Goal: Task Accomplishment & Management: Use online tool/utility

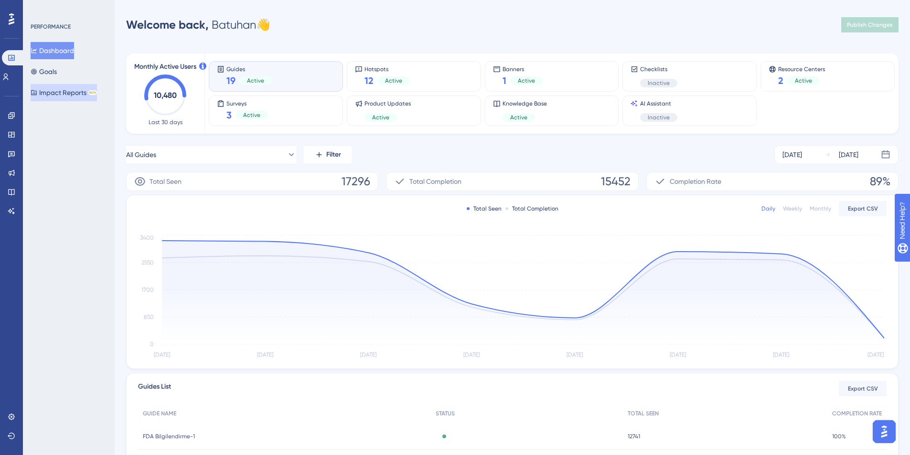
click at [65, 96] on button "Impact Reports BETA" at bounding box center [64, 92] width 66 height 17
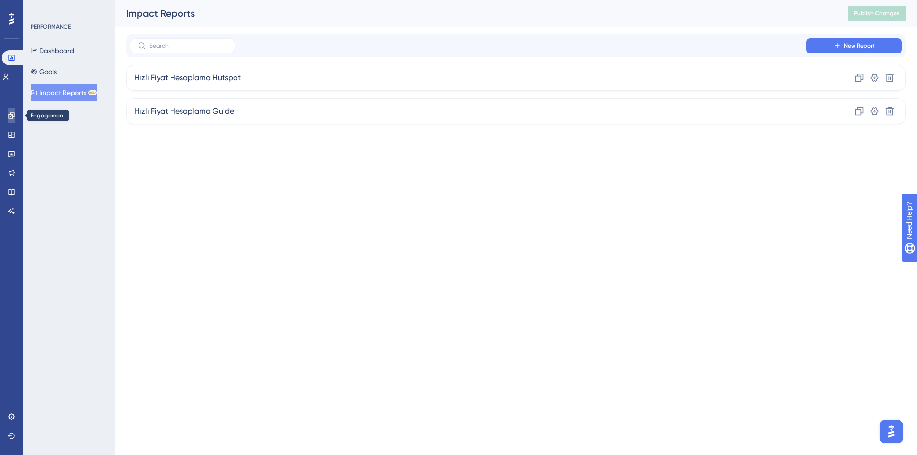
click at [13, 111] on link at bounding box center [12, 115] width 8 height 15
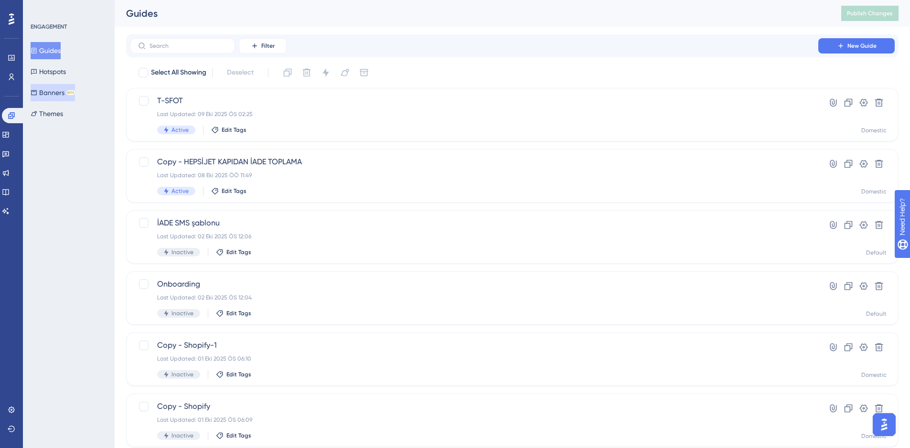
click at [59, 90] on button "Banners BETA" at bounding box center [53, 92] width 44 height 17
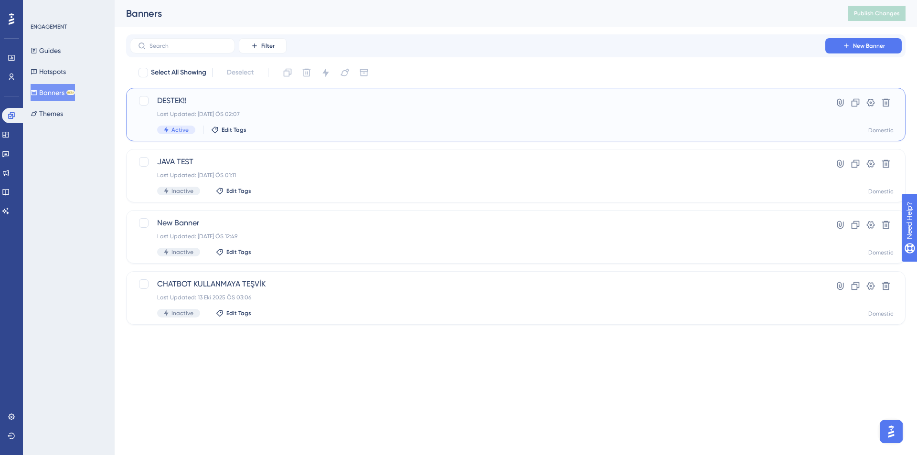
click at [284, 102] on span "DESTEK!!" at bounding box center [477, 100] width 641 height 11
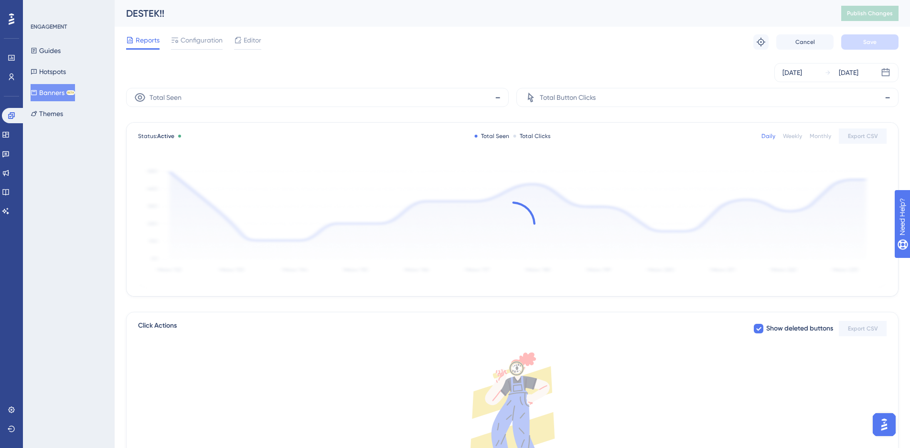
click at [517, 56] on div "Reports Configuration Editor Troubleshoot Cancel Save" at bounding box center [512, 42] width 772 height 31
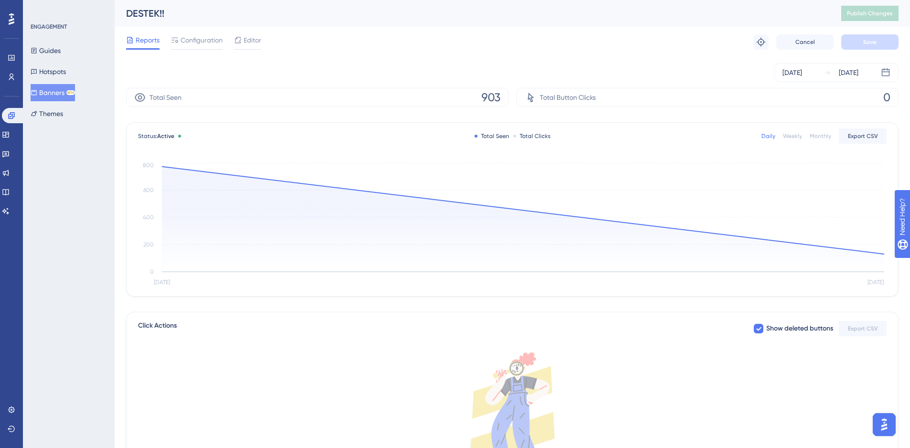
click at [58, 91] on button "Banners BETA" at bounding box center [53, 92] width 44 height 17
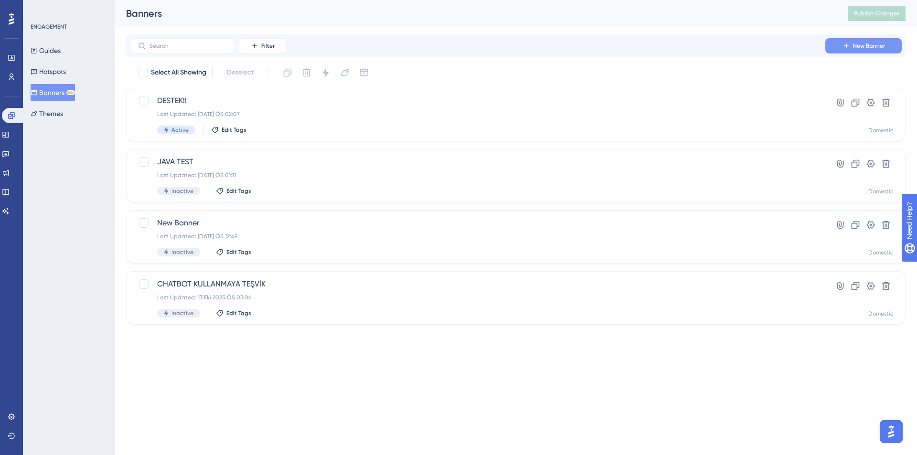
click at [885, 49] on span "New Banner" at bounding box center [869, 46] width 32 height 8
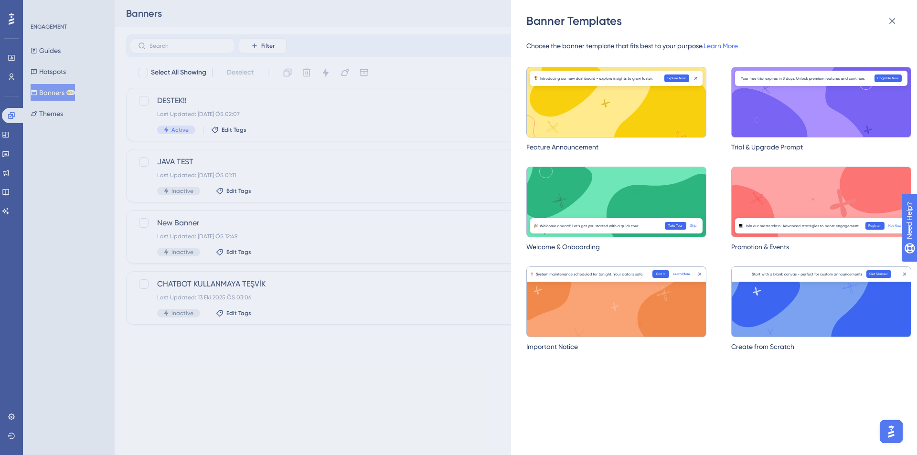
click at [791, 307] on img at bounding box center [821, 302] width 180 height 71
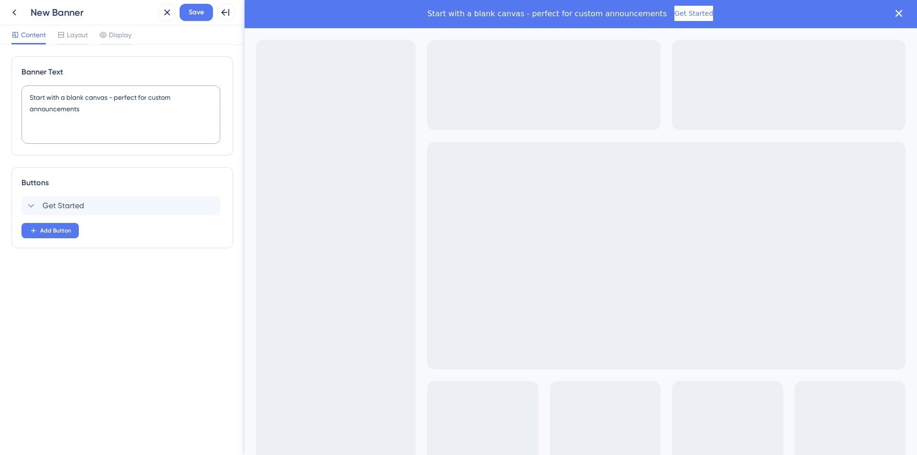
click at [83, 114] on textarea "Start with a blank canvas - perfect for custom announcements" at bounding box center [120, 115] width 199 height 58
type textarea "G"
paste textarea "☀️🥰👋"
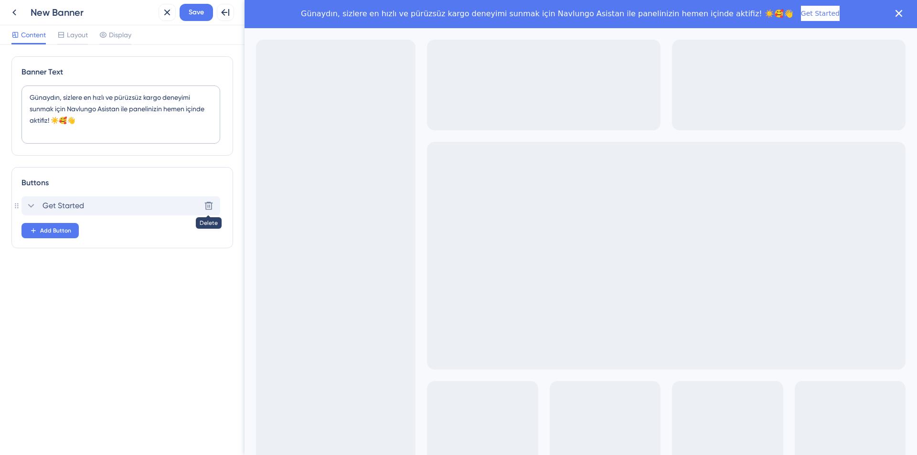
click at [206, 207] on icon at bounding box center [209, 206] width 8 height 8
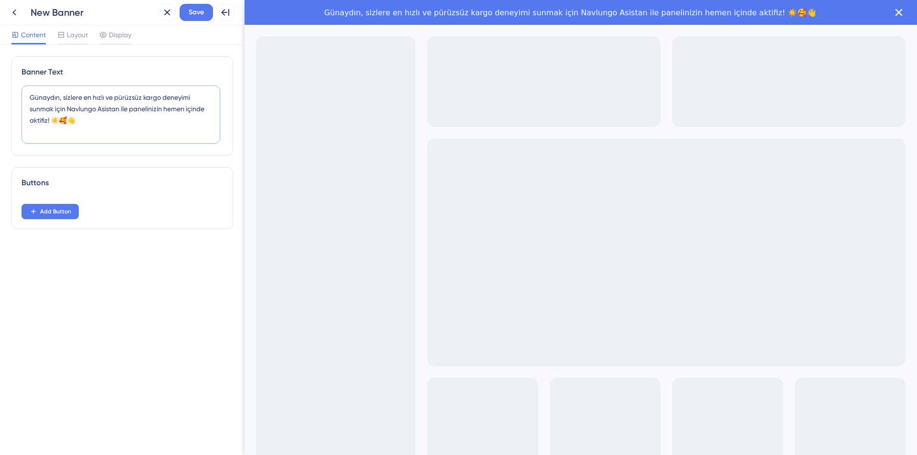
click at [128, 125] on textarea "Günaydın, sizlere en hızlı ve pürüzsüz kargo deneyimi sunmak için Navlungo Asis…" at bounding box center [120, 115] width 199 height 58
paste textarea "❤️"
click at [164, 120] on textarea "Günaydın, sizlere en hızlı ve pürüzsüz kargo deneyimi sunmak için Navlungo Asis…" at bounding box center [120, 115] width 199 height 58
type textarea "Günaydın, sizlere en hızlı ve pürüzsüz kargo deneyimi sunmak için Navlungo Asis…"
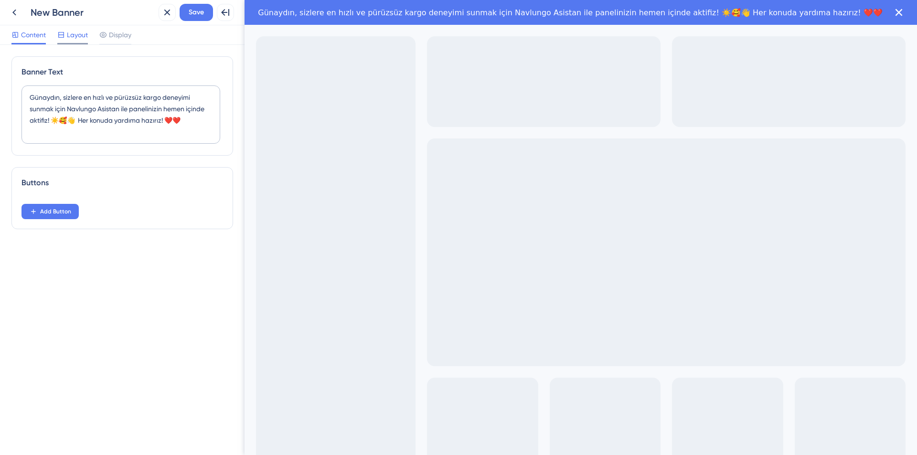
click at [69, 38] on span "Layout" at bounding box center [77, 34] width 21 height 11
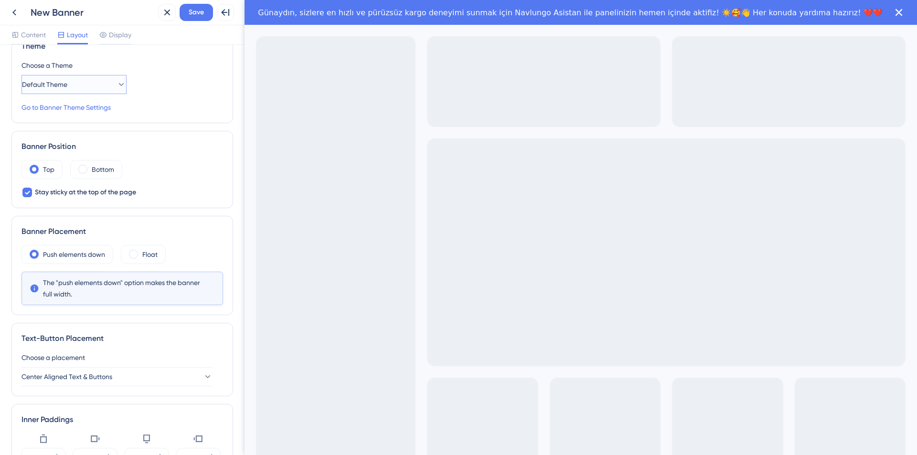
click at [67, 79] on span "Default Theme" at bounding box center [44, 84] width 45 height 11
click at [70, 113] on div "Navlungo Navlungo" at bounding box center [73, 113] width 77 height 19
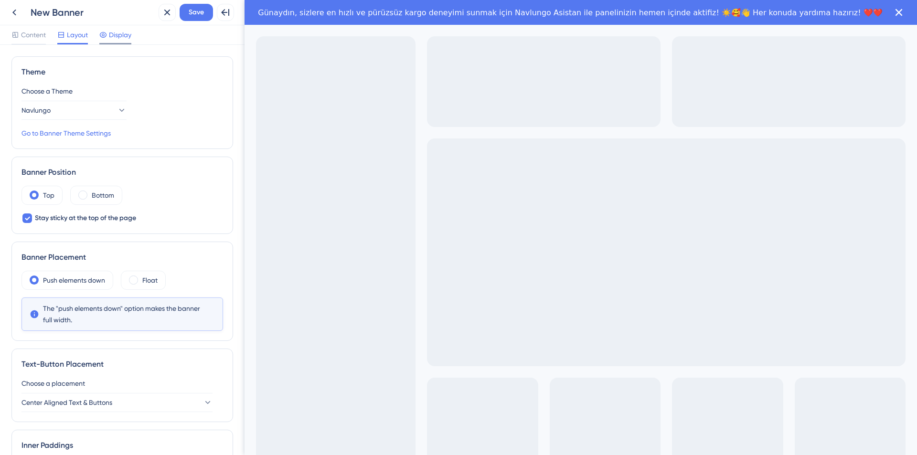
click at [131, 31] on span "Display" at bounding box center [120, 34] width 22 height 11
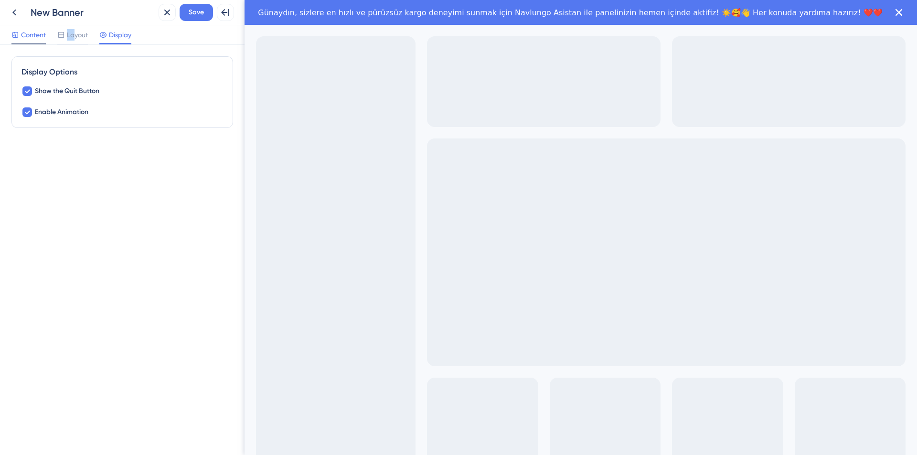
drag, startPoint x: 74, startPoint y: 38, endPoint x: 36, endPoint y: 40, distance: 37.8
click at [36, 40] on div "Content Layout Display" at bounding box center [71, 36] width 120 height 15
click at [36, 40] on span "Content" at bounding box center [33, 34] width 25 height 11
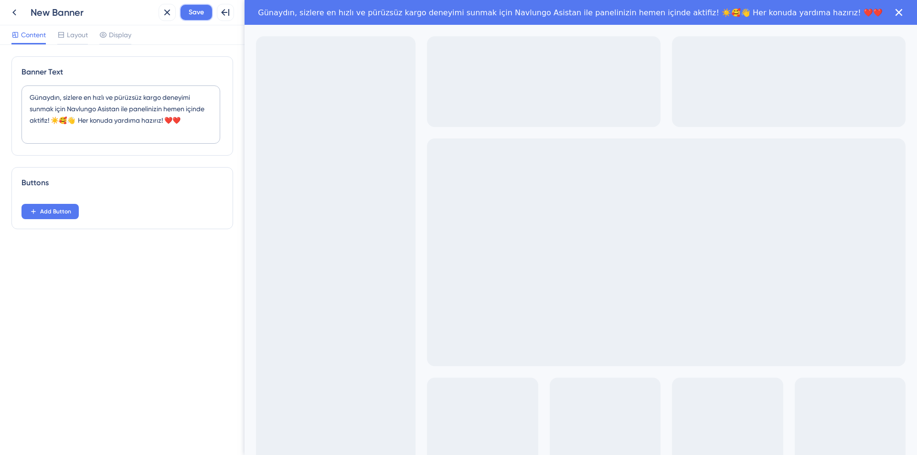
click at [196, 15] on span "Save" at bounding box center [196, 12] width 15 height 11
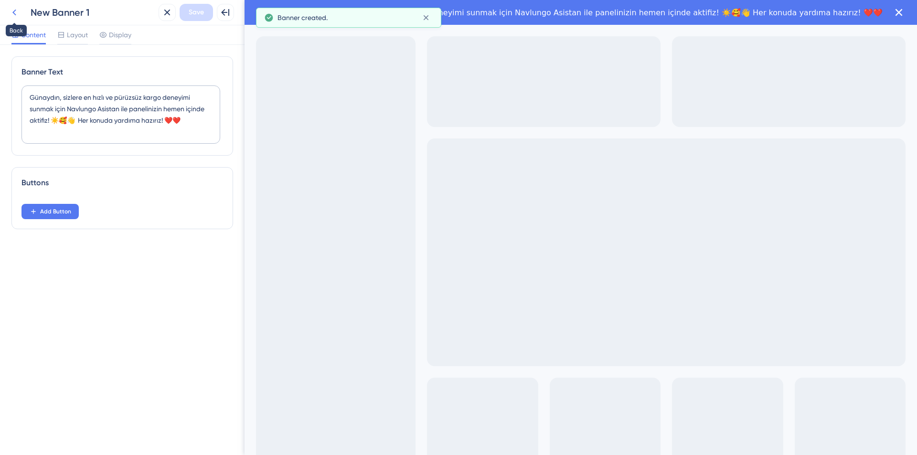
click at [17, 11] on icon at bounding box center [14, 12] width 11 height 11
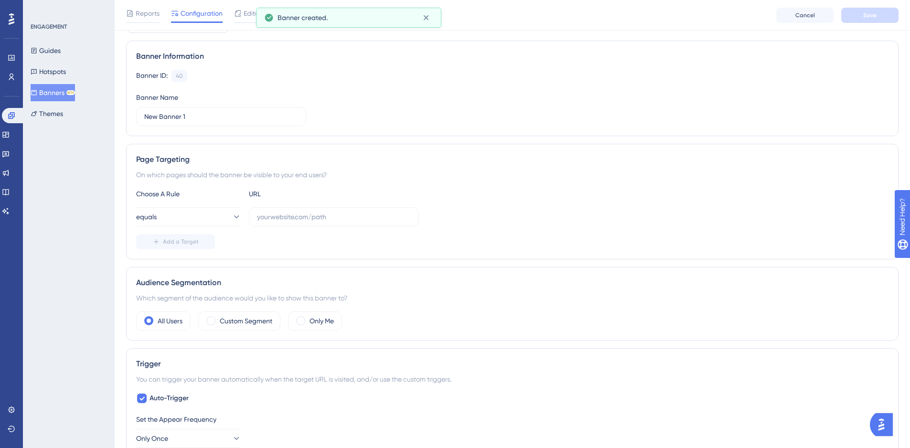
scroll to position [26, 0]
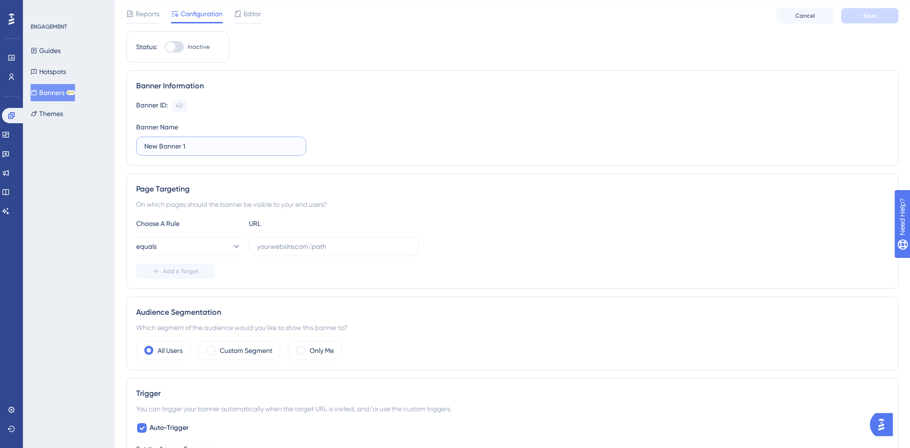
click at [197, 148] on input "New Banner 1" at bounding box center [221, 146] width 154 height 11
click at [296, 241] on label at bounding box center [334, 246] width 170 height 19
click at [296, 241] on input "text" at bounding box center [334, 246] width 154 height 11
paste input "[URL][DOMAIN_NAME]"
drag, startPoint x: 327, startPoint y: 250, endPoint x: 241, endPoint y: 236, distance: 87.0
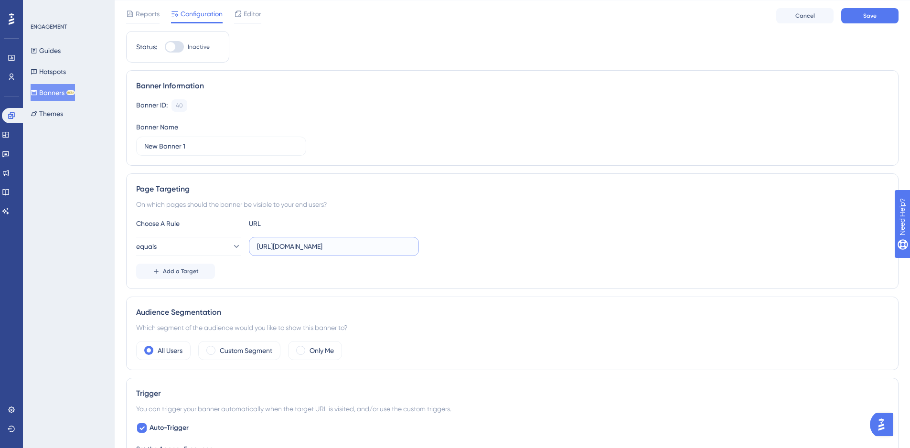
click at [241, 236] on div "Choose A Rule URL equals [URL][DOMAIN_NAME] Add a Target" at bounding box center [512, 248] width 752 height 61
type input "[URL][DOMAIN_NAME]"
click at [202, 252] on button "equals" at bounding box center [188, 246] width 105 height 19
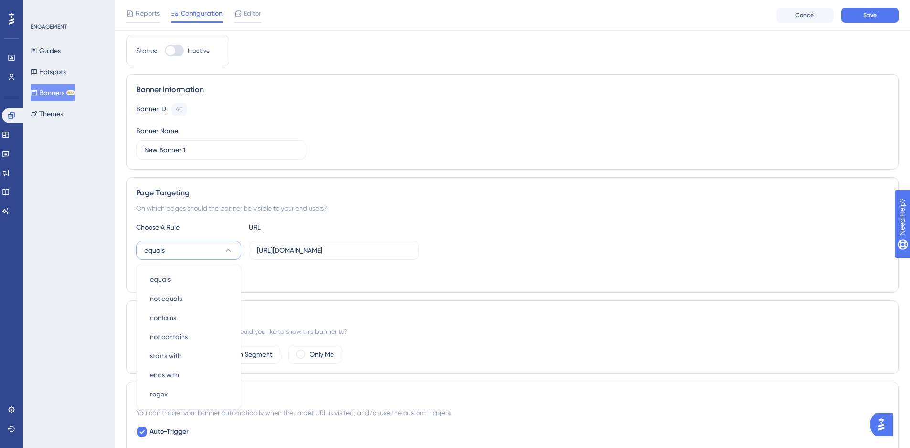
scroll to position [135, 0]
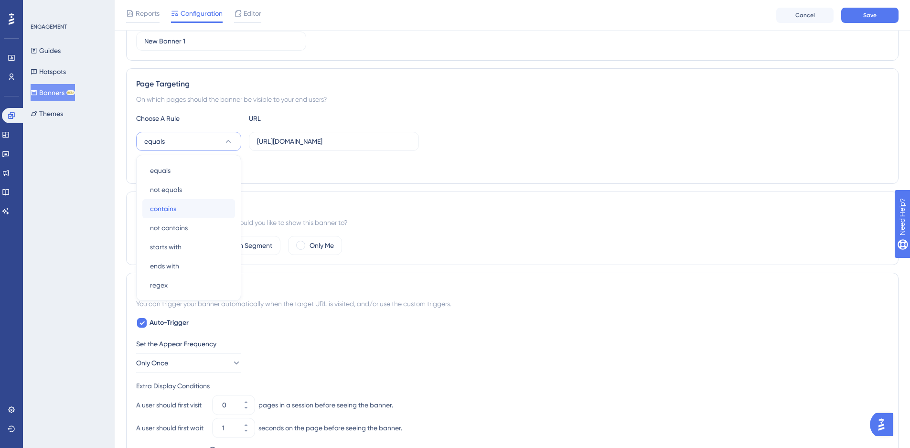
click at [176, 214] on span "contains" at bounding box center [163, 208] width 26 height 11
click at [550, 136] on div "contains [URL][DOMAIN_NAME]" at bounding box center [512, 141] width 752 height 19
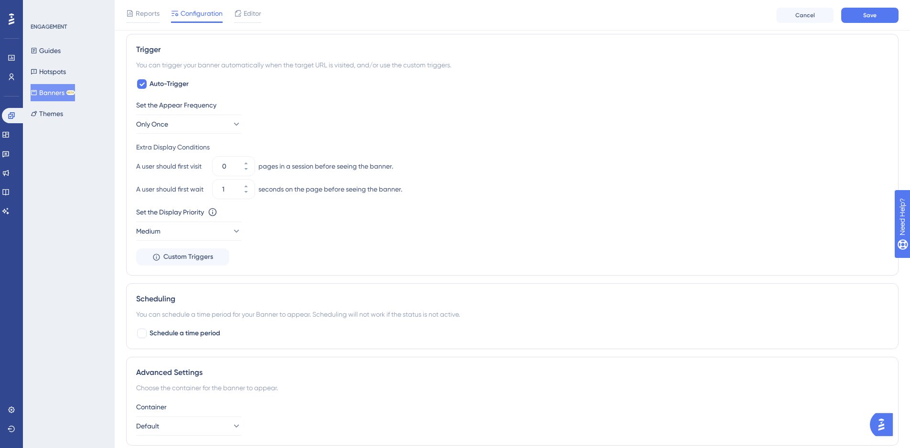
scroll to position [382, 0]
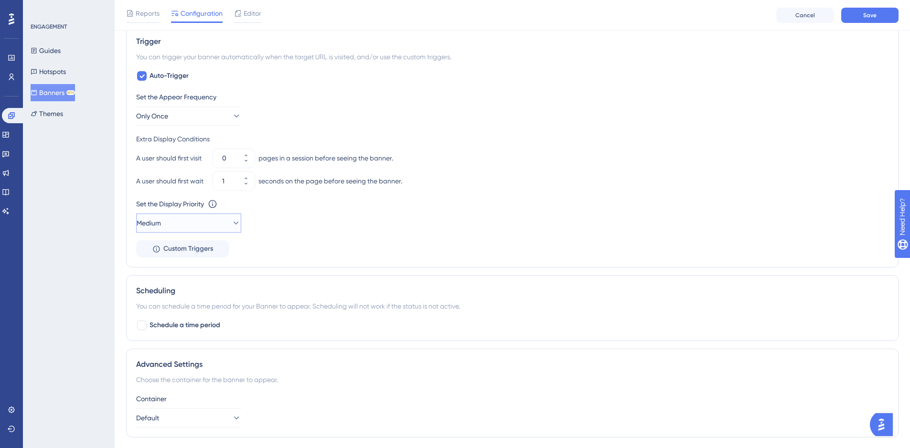
click at [206, 224] on button "Medium" at bounding box center [188, 223] width 105 height 19
click at [424, 230] on div "Set the Display Priority This option will set the display priority between auto…" at bounding box center [512, 215] width 752 height 34
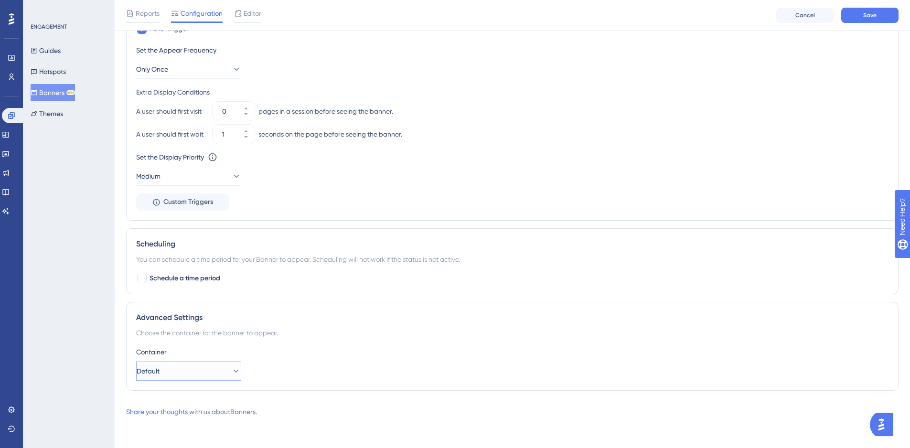
click at [202, 369] on button "Default" at bounding box center [188, 371] width 105 height 19
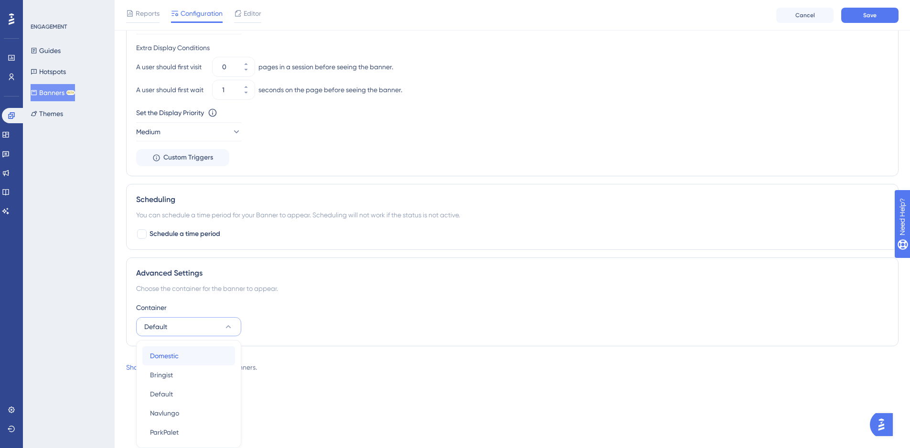
click at [184, 362] on div "Domestic Domestic" at bounding box center [188, 355] width 77 height 19
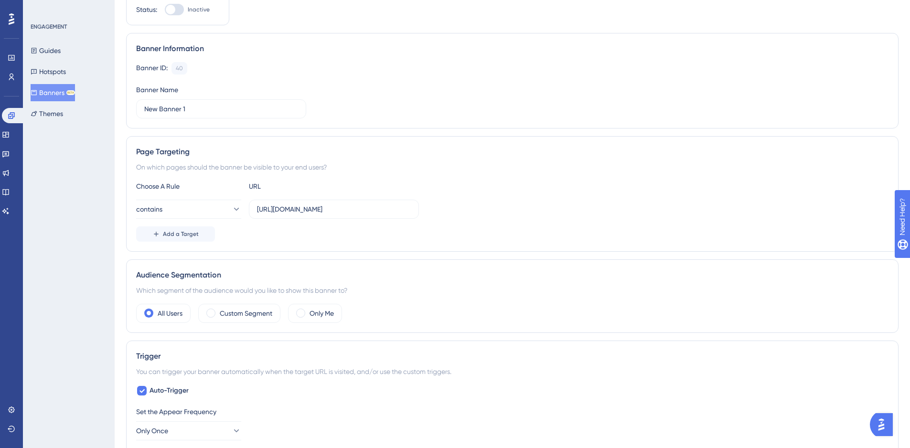
scroll to position [0, 0]
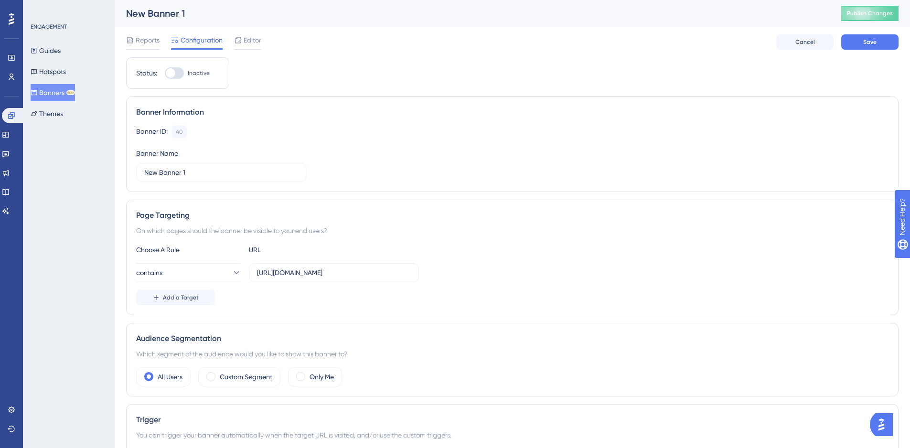
click at [188, 72] on span "Inactive" at bounding box center [199, 73] width 22 height 8
click at [165, 73] on input "Inactive" at bounding box center [164, 73] width 0 height 0
checkbox input "true"
click at [883, 41] on button "Save" at bounding box center [869, 41] width 57 height 15
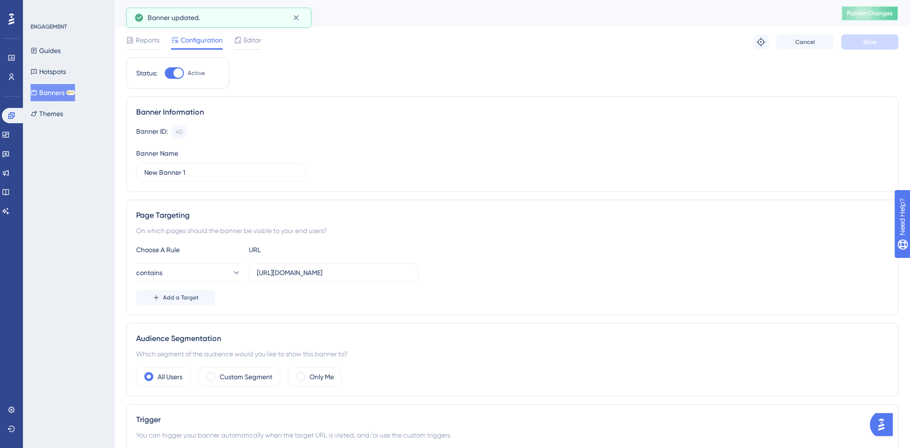
click at [859, 7] on button "Publish Changes" at bounding box center [869, 13] width 57 height 15
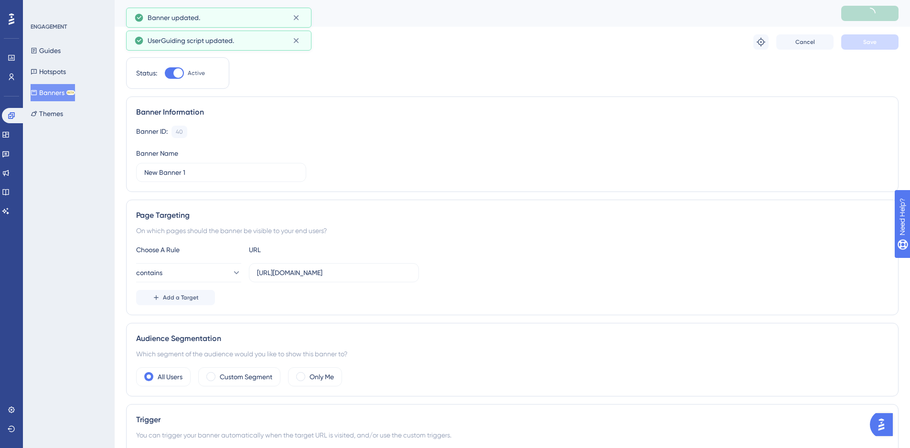
click at [46, 99] on button "Banners BETA" at bounding box center [53, 92] width 44 height 17
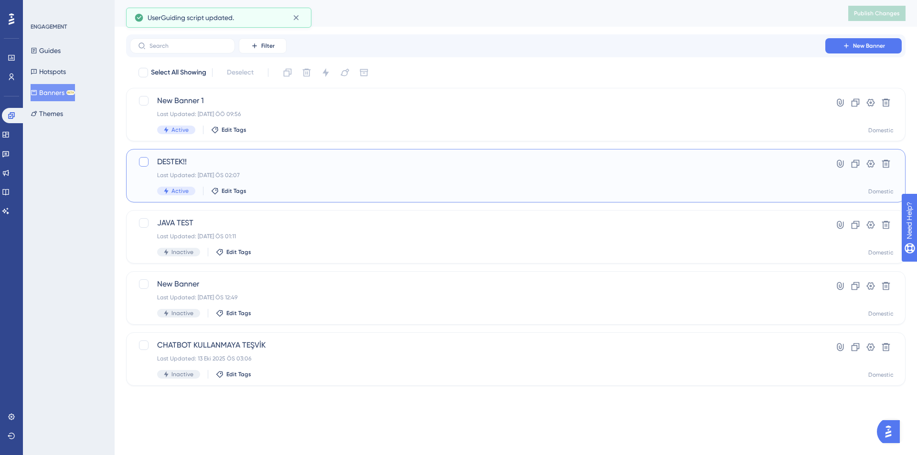
click at [142, 161] on div at bounding box center [144, 162] width 10 height 10
checkbox input "true"
click at [328, 69] on icon at bounding box center [326, 73] width 10 height 10
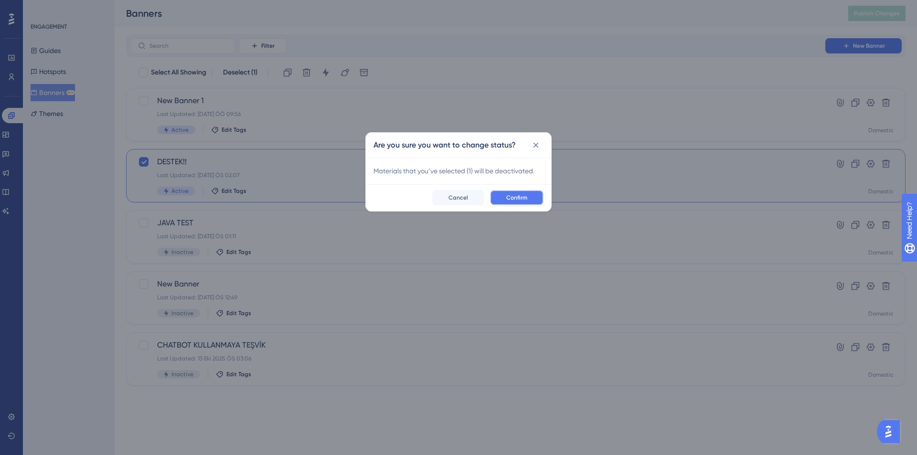
click at [520, 200] on span "Confirm" at bounding box center [516, 198] width 21 height 8
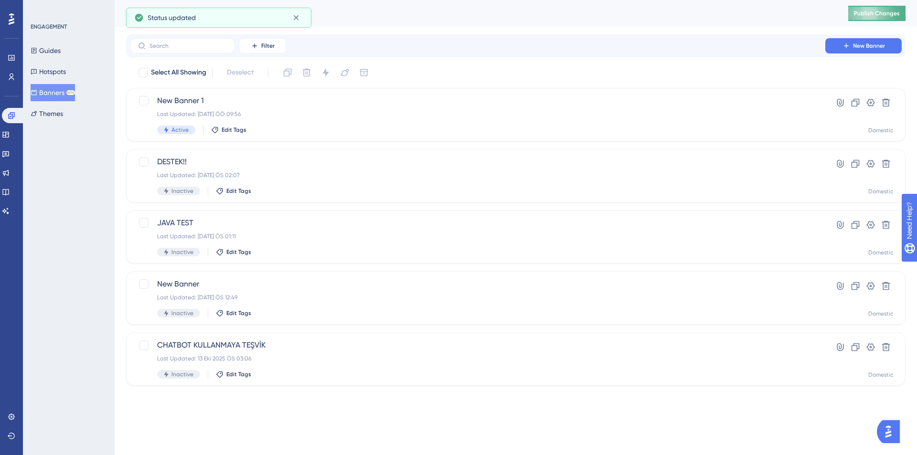
click at [891, 10] on span "Publish Changes" at bounding box center [877, 14] width 46 height 8
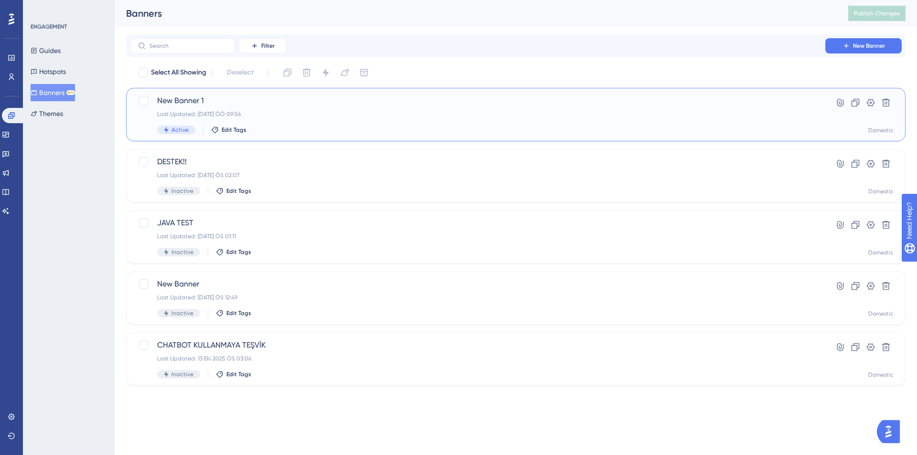
click at [276, 115] on div "Last Updated: [DATE] ÖÖ 09:56" at bounding box center [477, 114] width 641 height 8
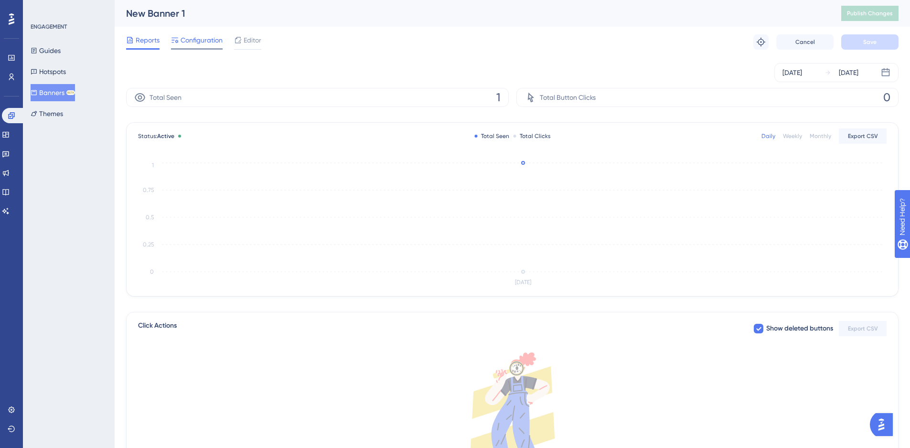
click at [209, 42] on span "Configuration" at bounding box center [202, 39] width 42 height 11
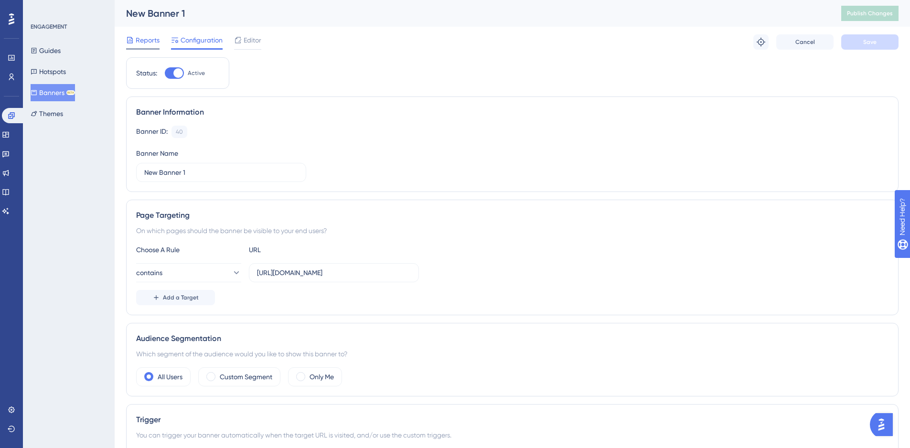
click at [135, 41] on div "Reports" at bounding box center [142, 39] width 33 height 11
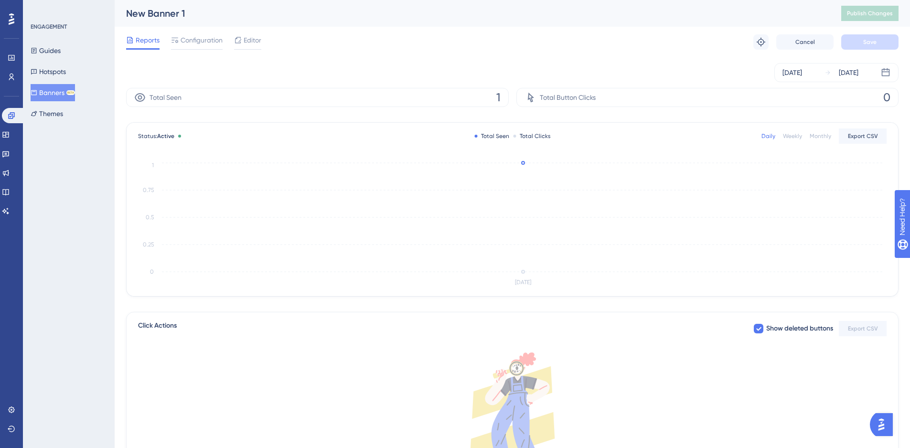
click at [49, 91] on button "Banners BETA" at bounding box center [53, 92] width 44 height 17
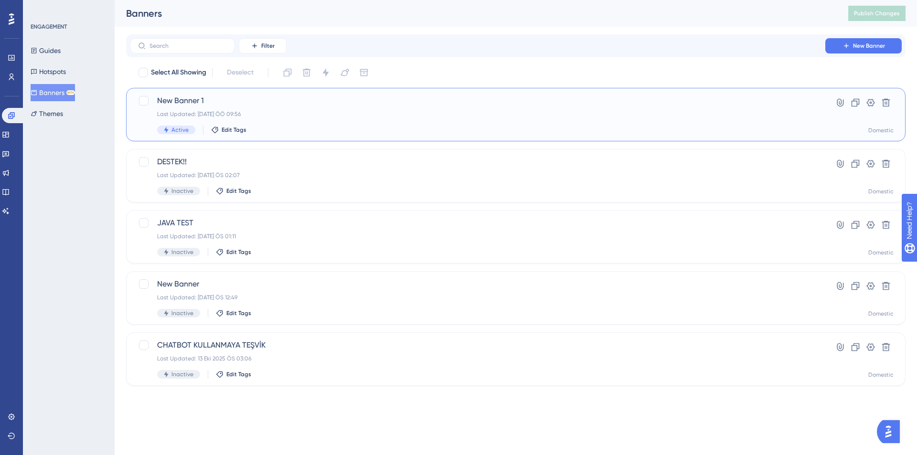
click at [356, 103] on span "New Banner 1" at bounding box center [477, 100] width 641 height 11
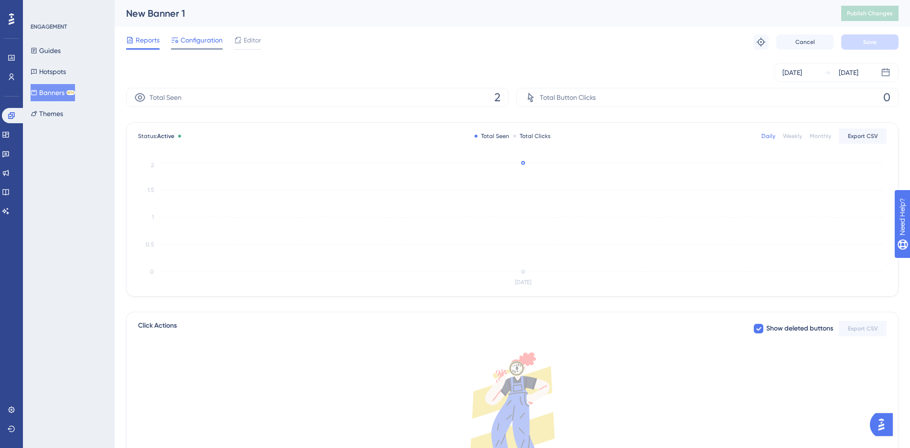
click at [222, 40] on span "Configuration" at bounding box center [202, 39] width 42 height 11
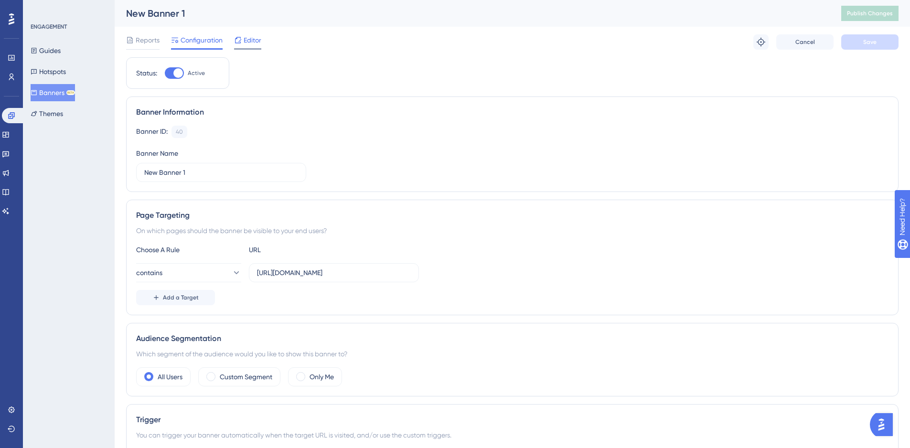
click at [248, 42] on span "Editor" at bounding box center [253, 39] width 18 height 11
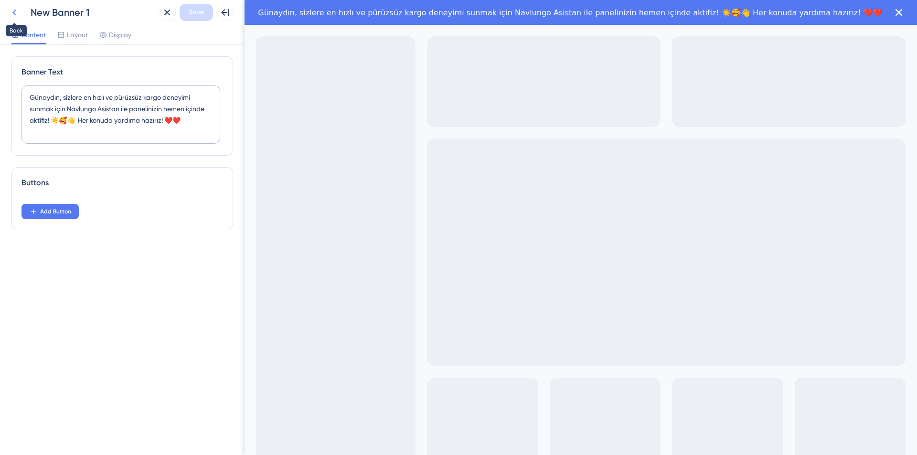
click at [18, 14] on icon at bounding box center [14, 12] width 11 height 11
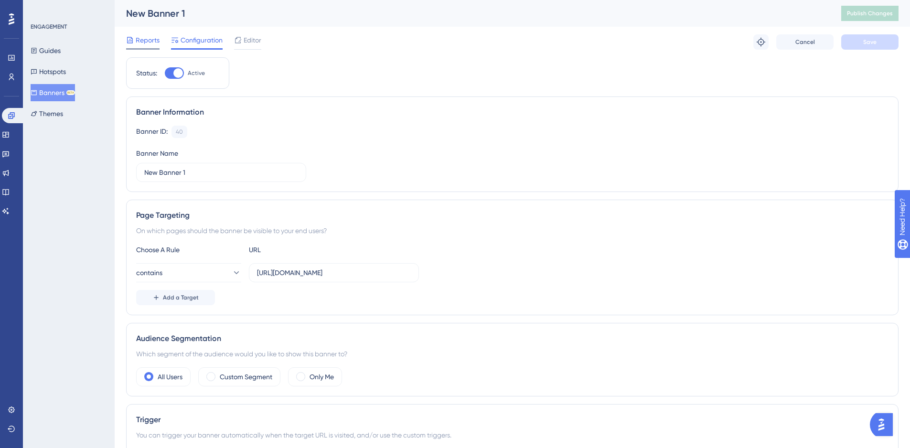
click at [138, 37] on span "Reports" at bounding box center [148, 39] width 24 height 11
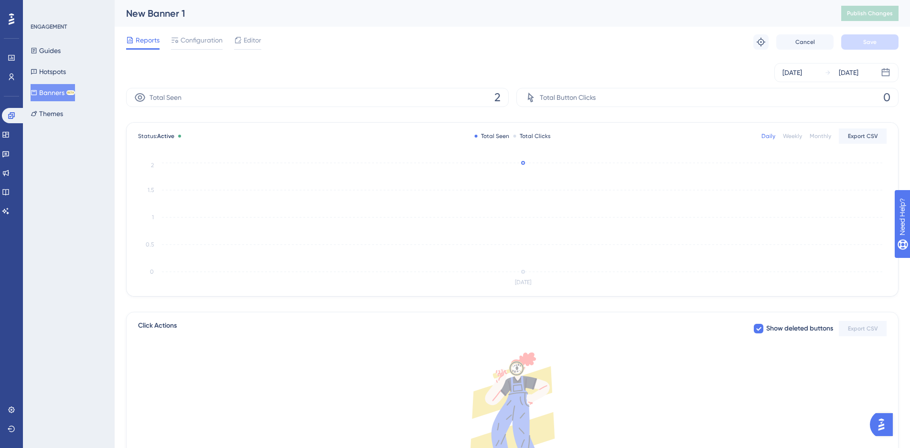
click at [478, 74] on div "[DATE] [DATE]" at bounding box center [512, 72] width 772 height 19
click at [59, 96] on button "Banners BETA" at bounding box center [53, 92] width 44 height 17
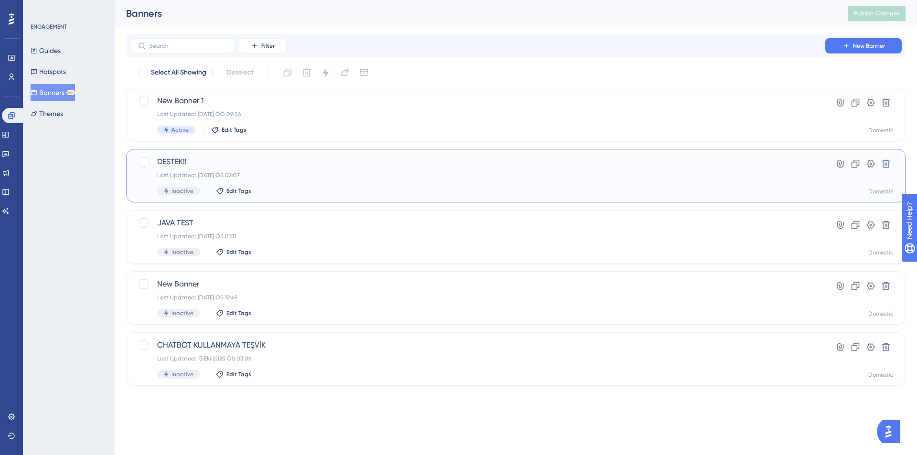
click at [348, 161] on span "DESTEK!!" at bounding box center [477, 161] width 641 height 11
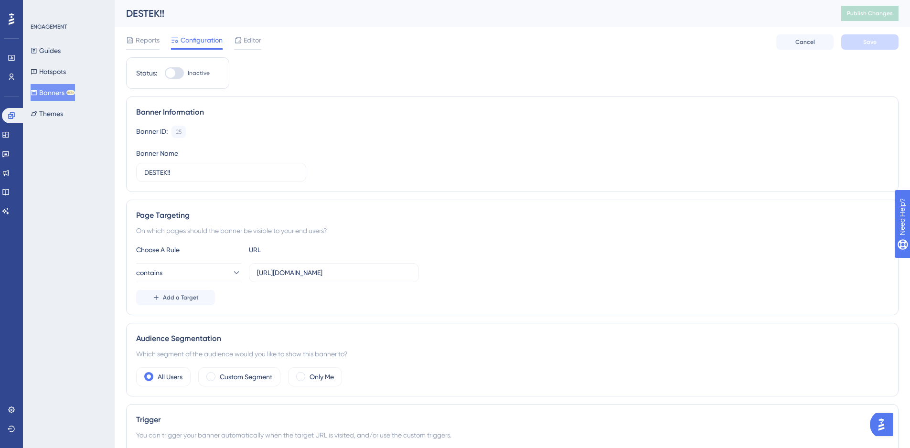
click at [56, 92] on button "Banners BETA" at bounding box center [53, 92] width 44 height 17
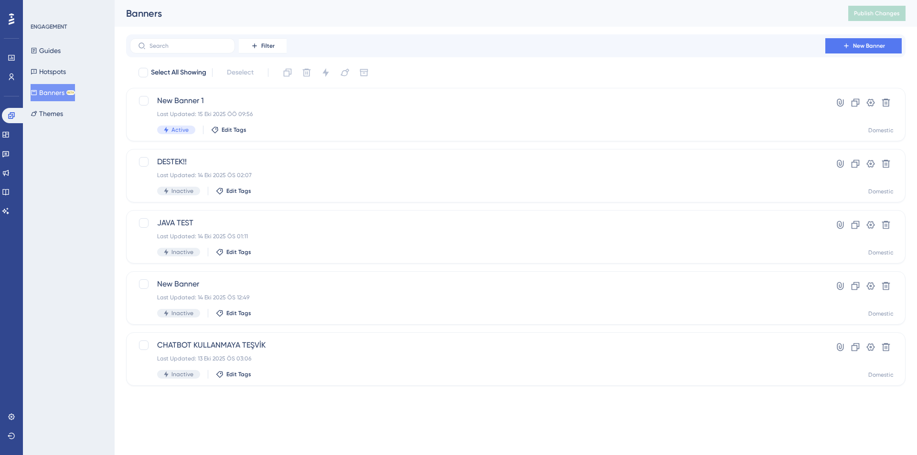
click at [707, 37] on div "Filter New Banner" at bounding box center [516, 45] width 780 height 23
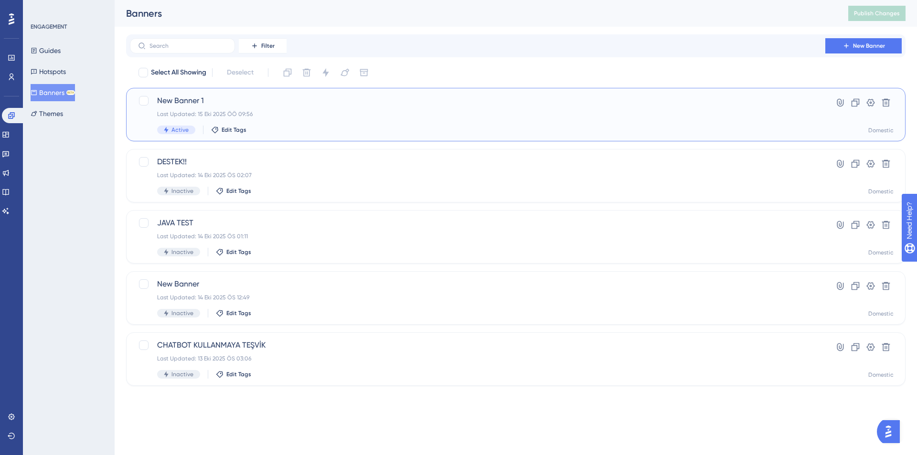
click at [321, 117] on div "Last Updated: [DATE] ÖÖ 09:56" at bounding box center [477, 114] width 641 height 8
